Goal: Find specific page/section: Find specific page/section

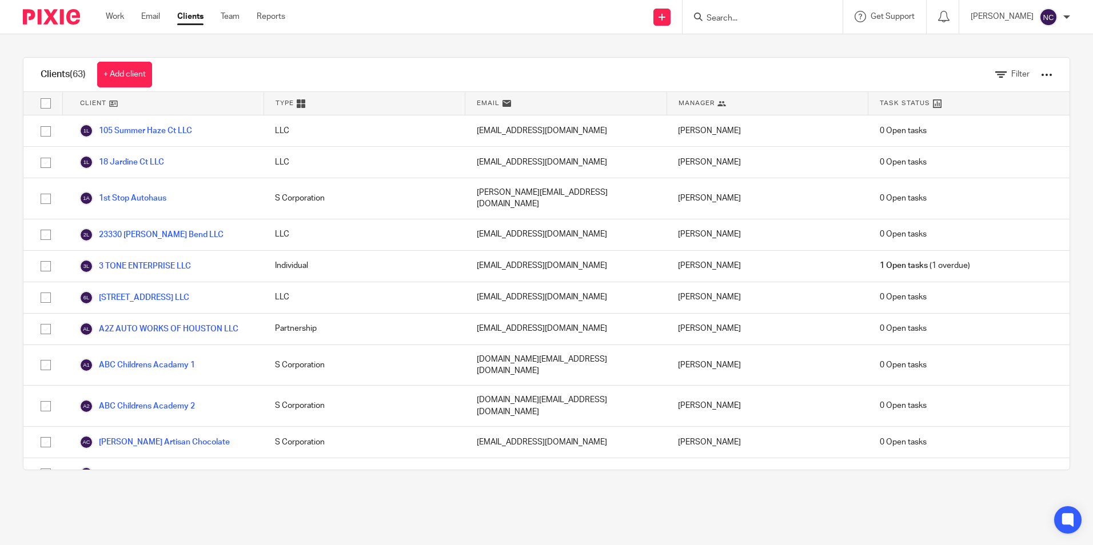
click at [745, 17] on input "Search" at bounding box center [756, 19] width 103 height 10
type input "LAND"
click at [762, 13] on form at bounding box center [766, 17] width 122 height 14
click at [760, 18] on input "Search" at bounding box center [756, 19] width 103 height 10
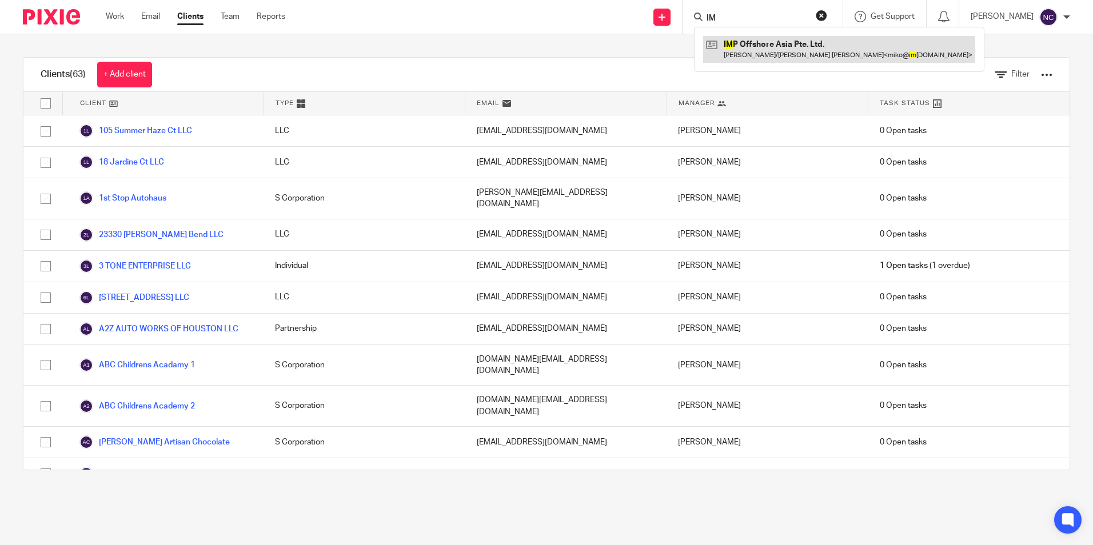
type input "IM"
click at [782, 51] on link at bounding box center [839, 49] width 272 height 26
